Goal: Task Accomplishment & Management: Use online tool/utility

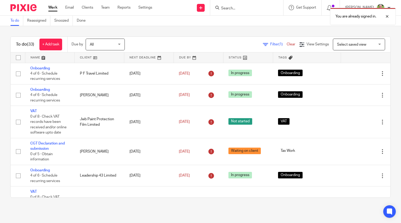
click at [83, 57] on link at bounding box center [99, 57] width 49 height 10
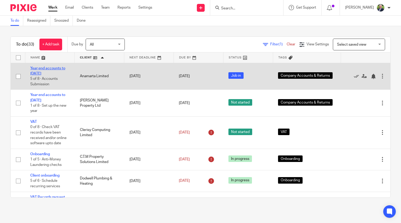
click at [46, 72] on link "Year end accounts to [DATE]" at bounding box center [47, 71] width 35 height 9
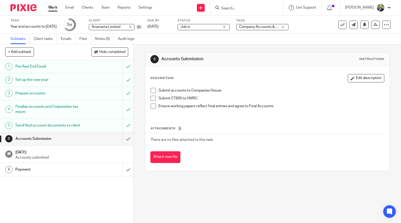
click at [151, 91] on span at bounding box center [153, 90] width 5 height 5
click at [152, 101] on li "Submit CT600 to HMRC" at bounding box center [268, 100] width 234 height 8
click at [152, 107] on span at bounding box center [153, 106] width 5 height 5
click at [152, 98] on span at bounding box center [153, 98] width 5 height 5
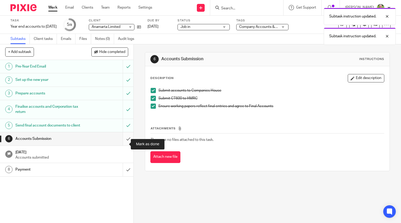
click at [122, 144] on input "submit" at bounding box center [66, 138] width 133 height 13
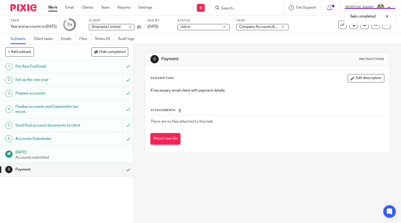
click at [50, 8] on link "Work" at bounding box center [52, 7] width 9 height 5
